Goal: Information Seeking & Learning: Find specific fact

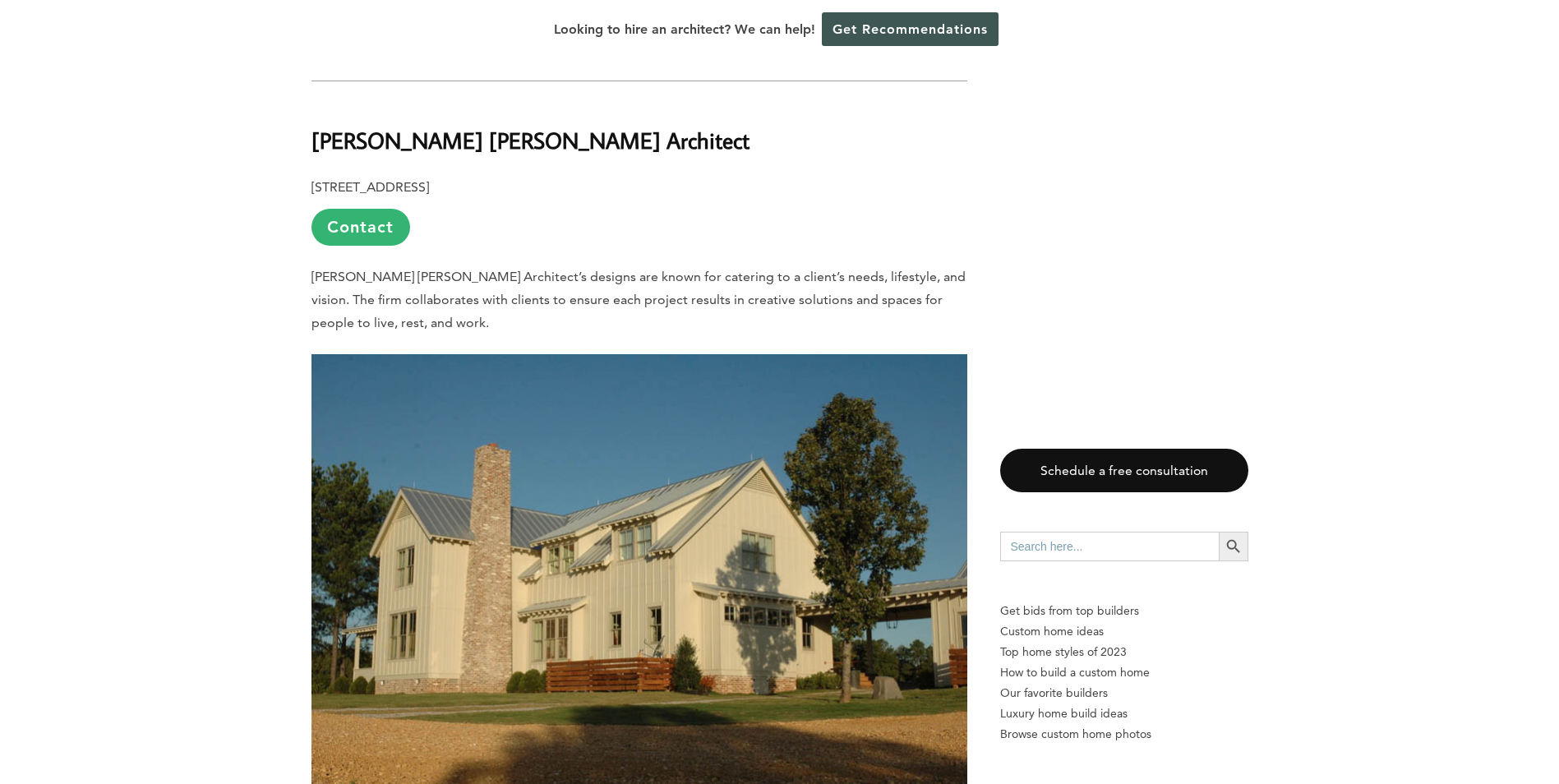
scroll to position [3038, 0]
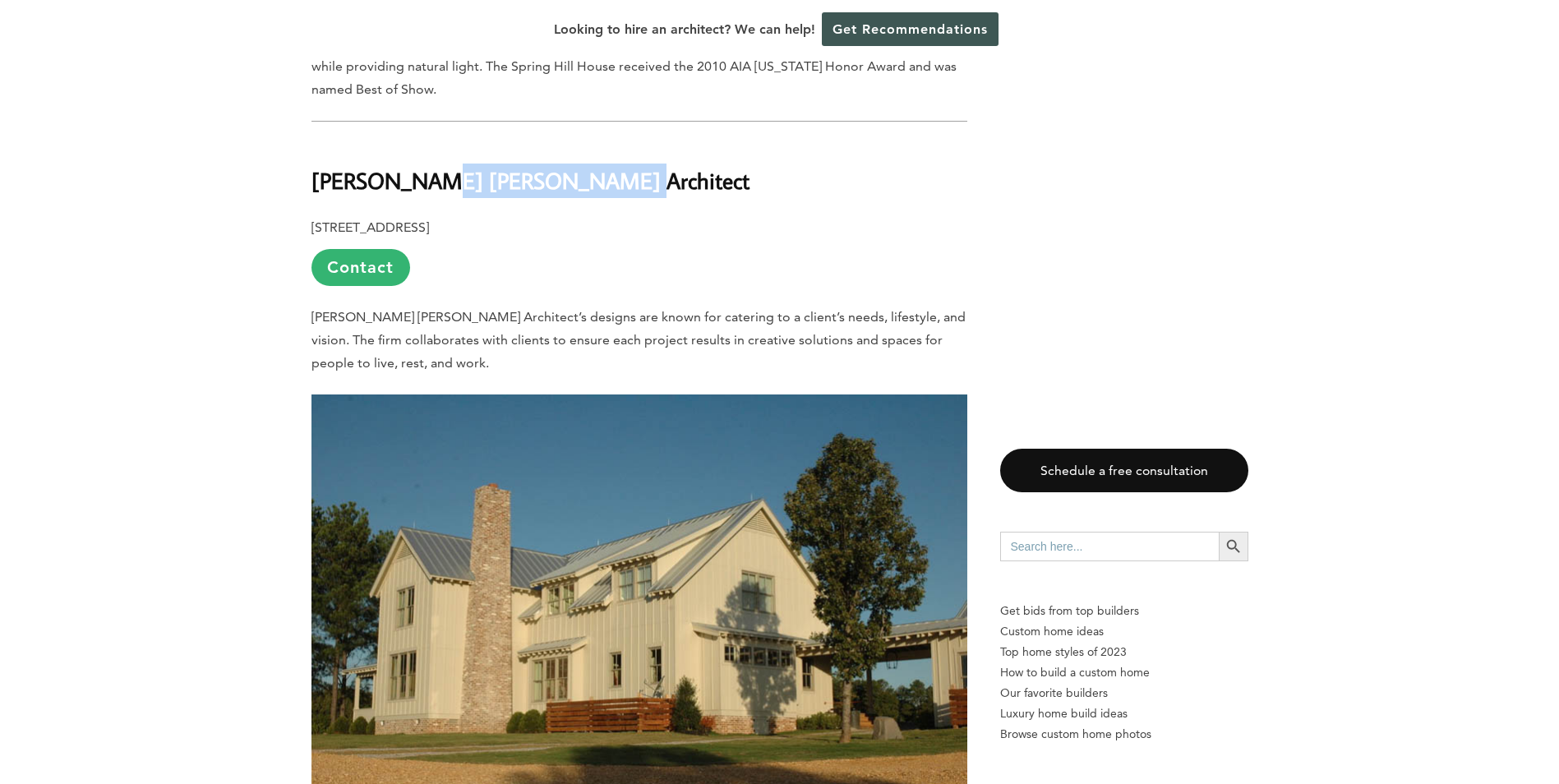
drag, startPoint x: 579, startPoint y: 152, endPoint x: 410, endPoint y: 148, distance: 169.0
click at [410, 166] on strong "[PERSON_NAME] [PERSON_NAME] Architect" at bounding box center [529, 180] width 438 height 29
drag, startPoint x: 410, startPoint y: 148, endPoint x: 364, endPoint y: 159, distance: 47.3
click at [374, 166] on strong "[PERSON_NAME] [PERSON_NAME] Architect" at bounding box center [529, 180] width 438 height 29
drag, startPoint x: 309, startPoint y: 163, endPoint x: 594, endPoint y: 167, distance: 285.0
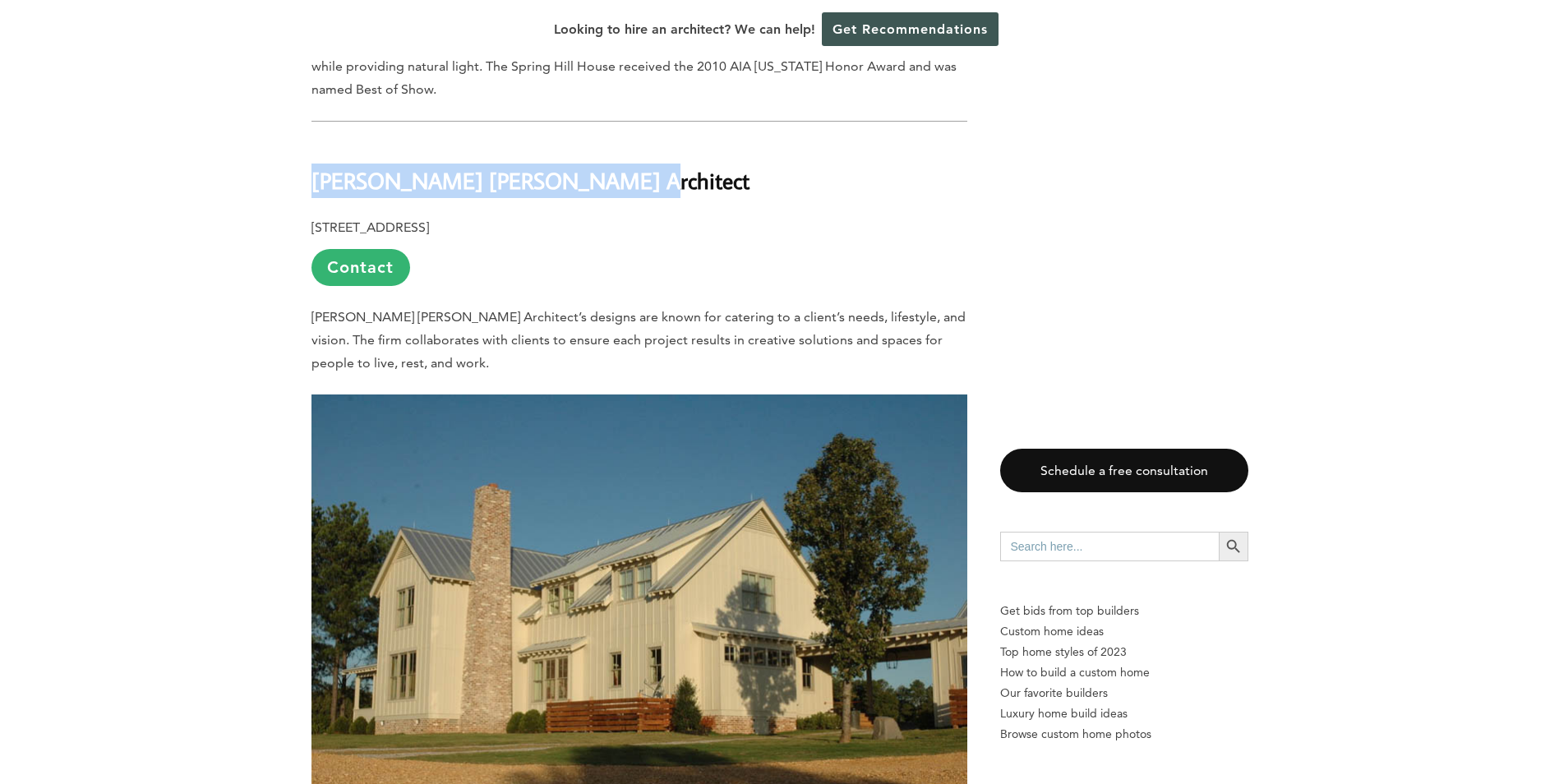
drag, startPoint x: 594, startPoint y: 167, endPoint x: 565, endPoint y: 163, distance: 29.3
copy strong "[PERSON_NAME] [PERSON_NAME] Architect"
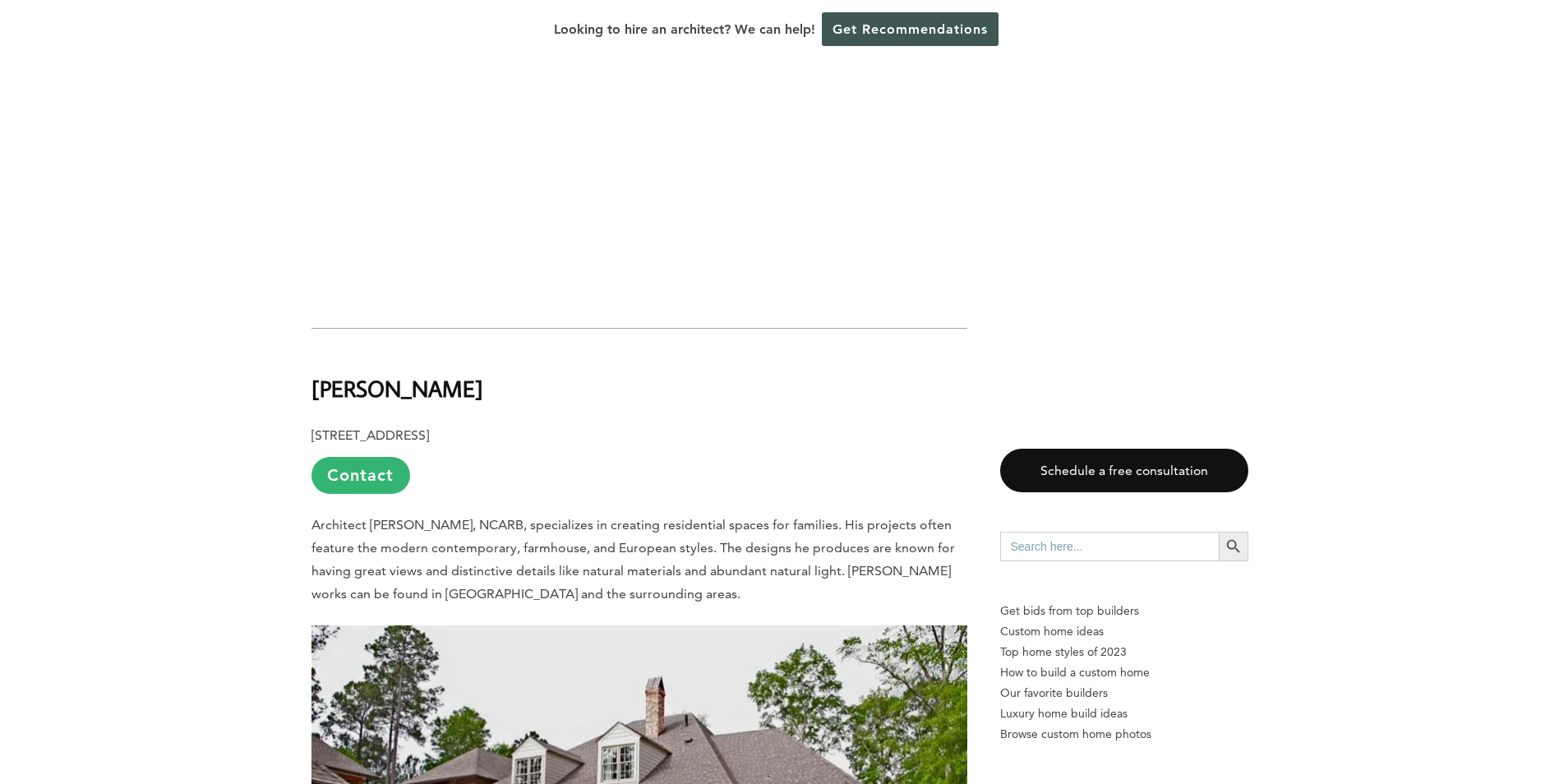
scroll to position [5503, 0]
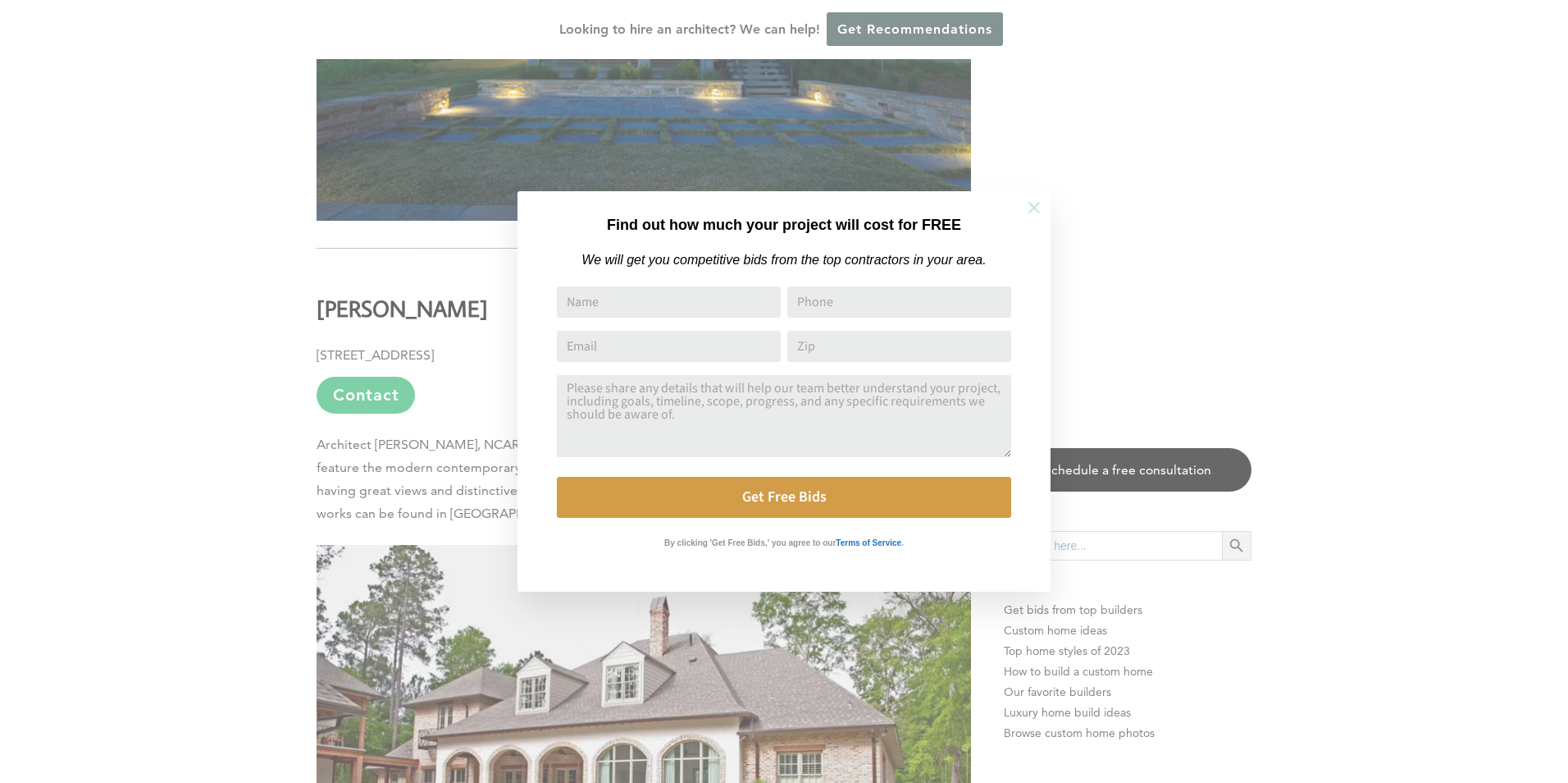
click at [1037, 195] on button at bounding box center [1034, 208] width 57 height 57
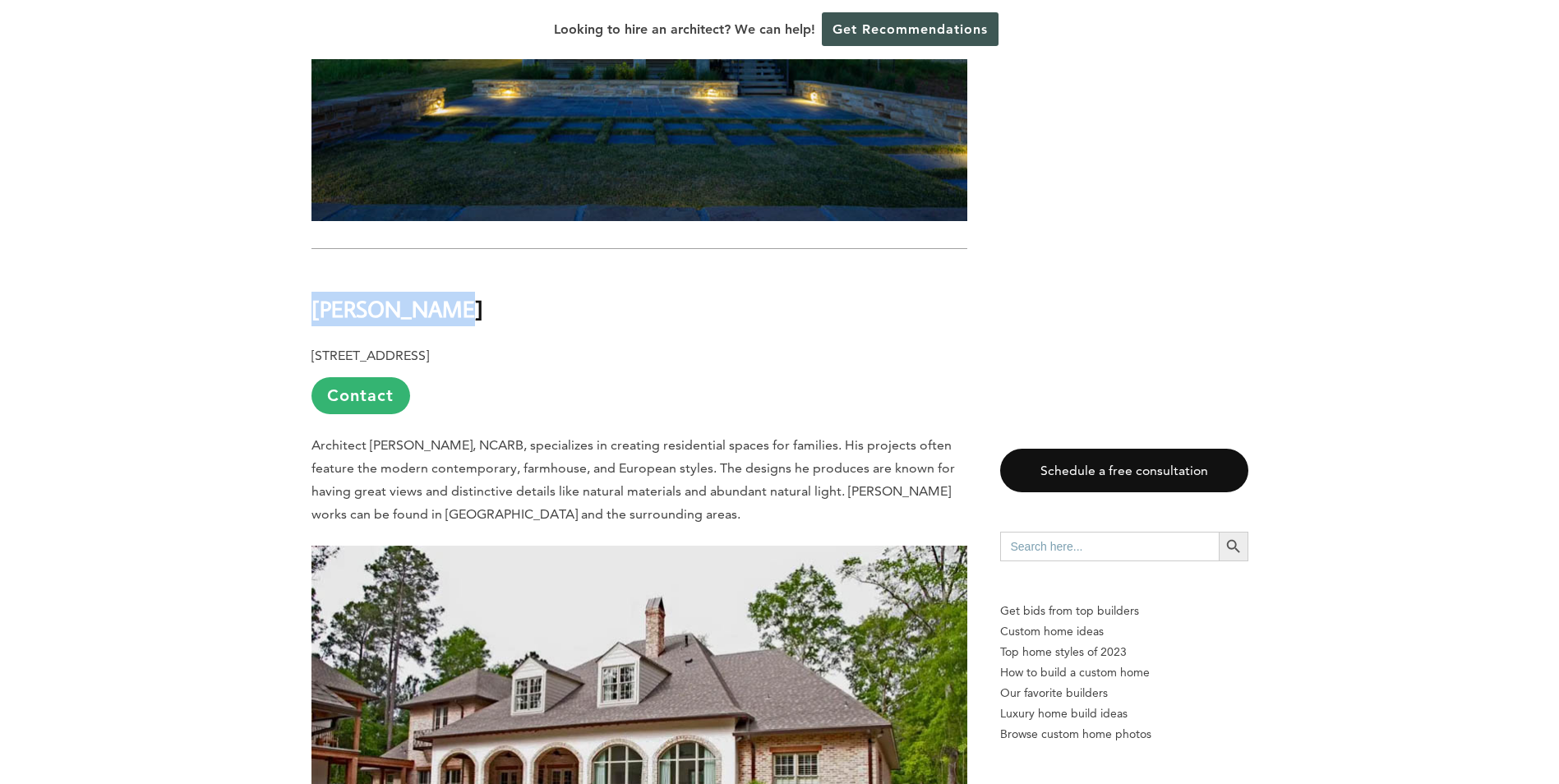
drag, startPoint x: 467, startPoint y: 216, endPoint x: 299, endPoint y: 220, distance: 168.0
click at [299, 220] on div "Last updated on [DATE] 12:34 pm [US_STATE] is known for its affordable resident…" at bounding box center [780, 558] width 990 height 10449
drag, startPoint x: 299, startPoint y: 220, endPoint x: 366, endPoint y: 221, distance: 67.0
copy b "[PERSON_NAME]"
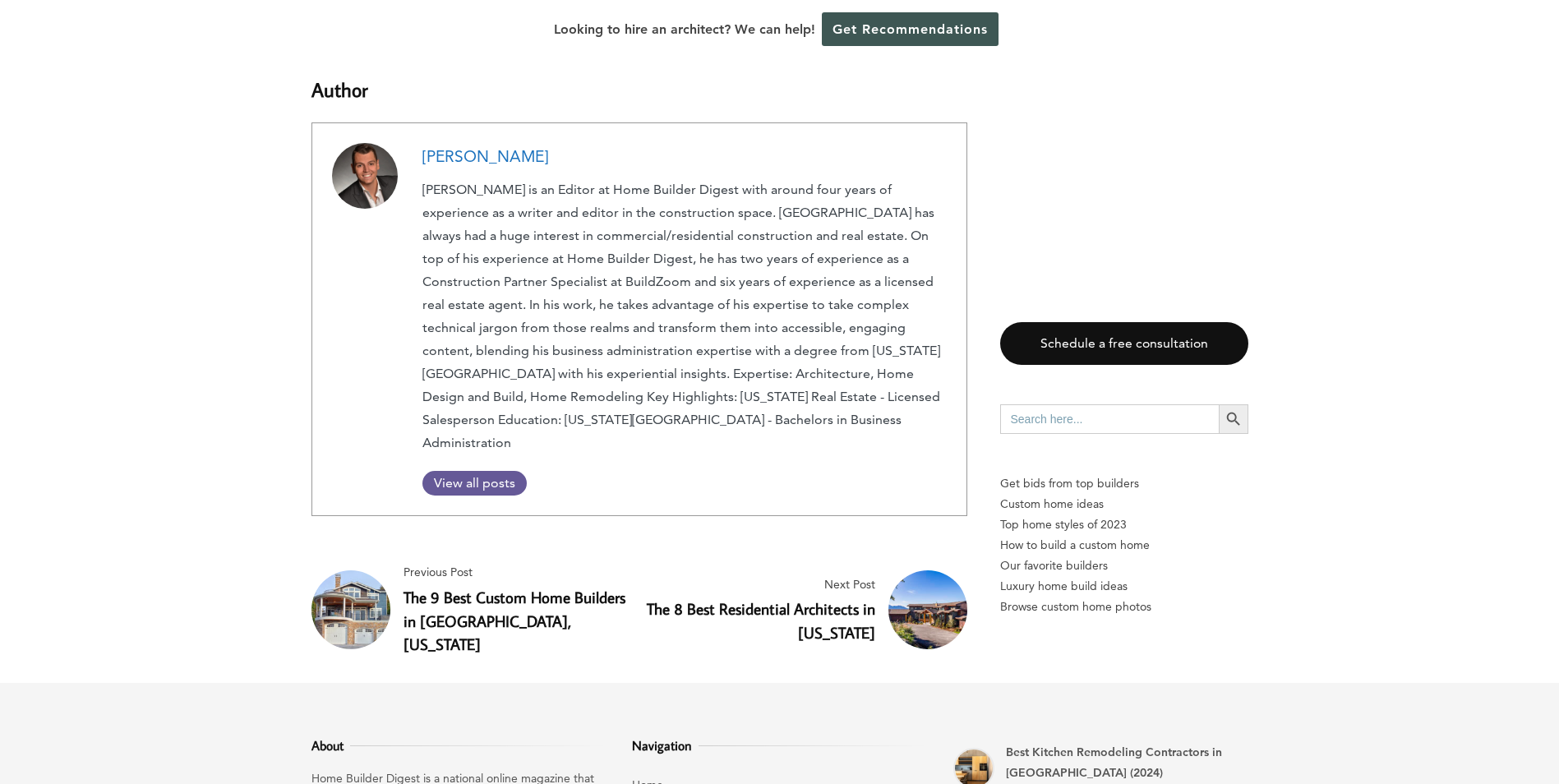
scroll to position [9938, 0]
